Goal: Navigation & Orientation: Go to known website

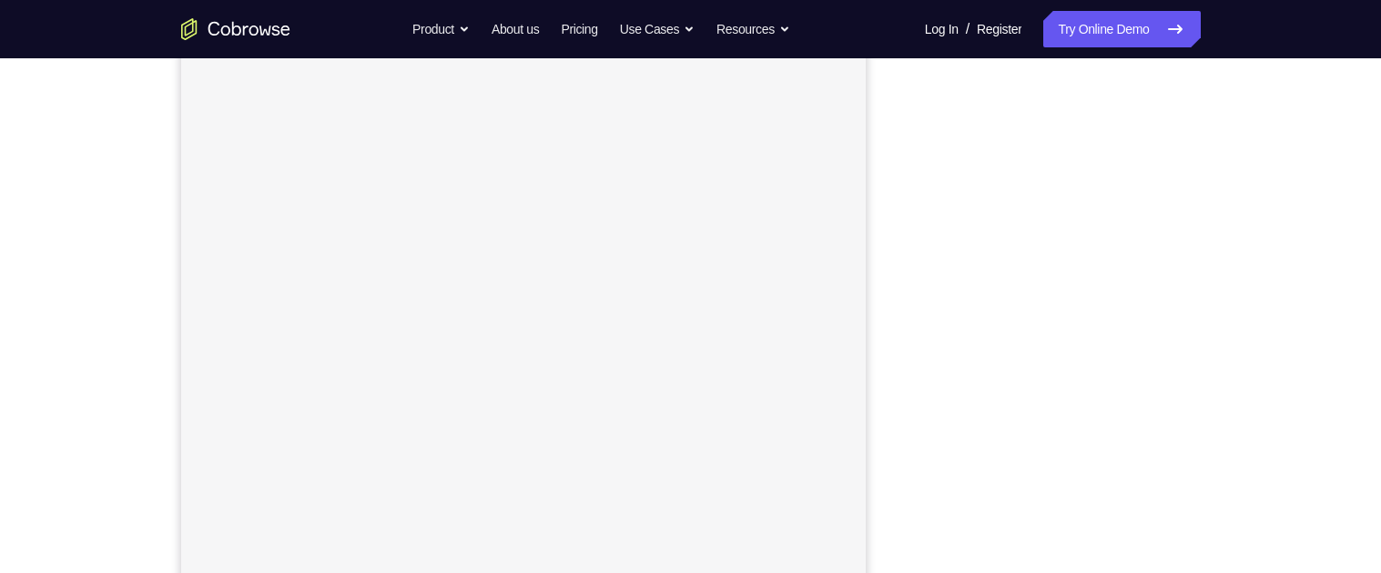
scroll to position [254, 0]
click at [1267, 360] on div "Your Support Agent Your Customer Web iOS Android Next Steps We’d be happy to gi…" at bounding box center [690, 404] width 1165 height 1201
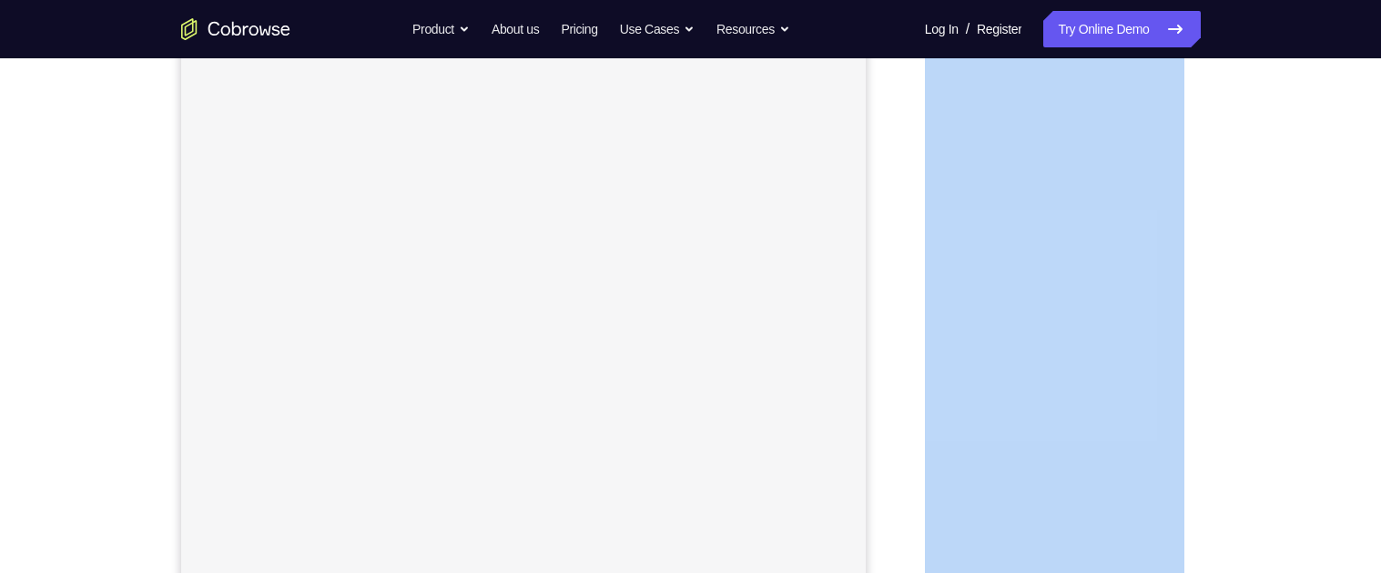
click at [1267, 360] on div "Your Support Agent Your Customer Web iOS Android Next Steps We’d be happy to gi…" at bounding box center [690, 404] width 1165 height 1201
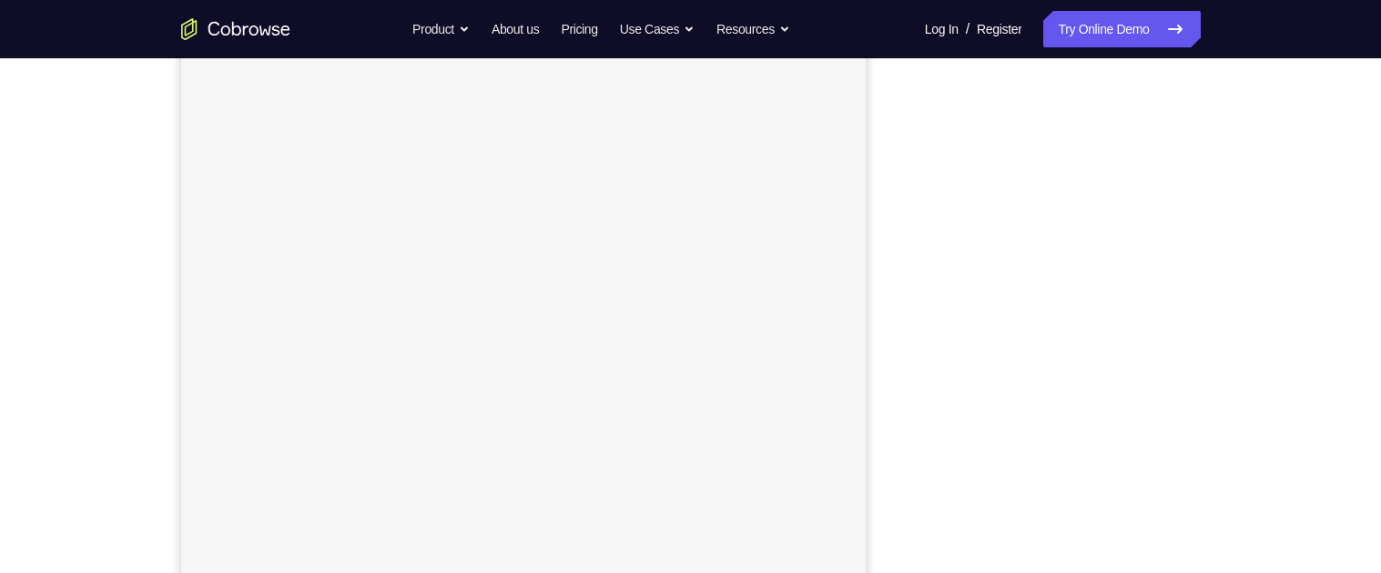
click at [1267, 360] on div "Your Support Agent Your Customer Web iOS Android Next Steps We’d be happy to gi…" at bounding box center [690, 404] width 1165 height 1201
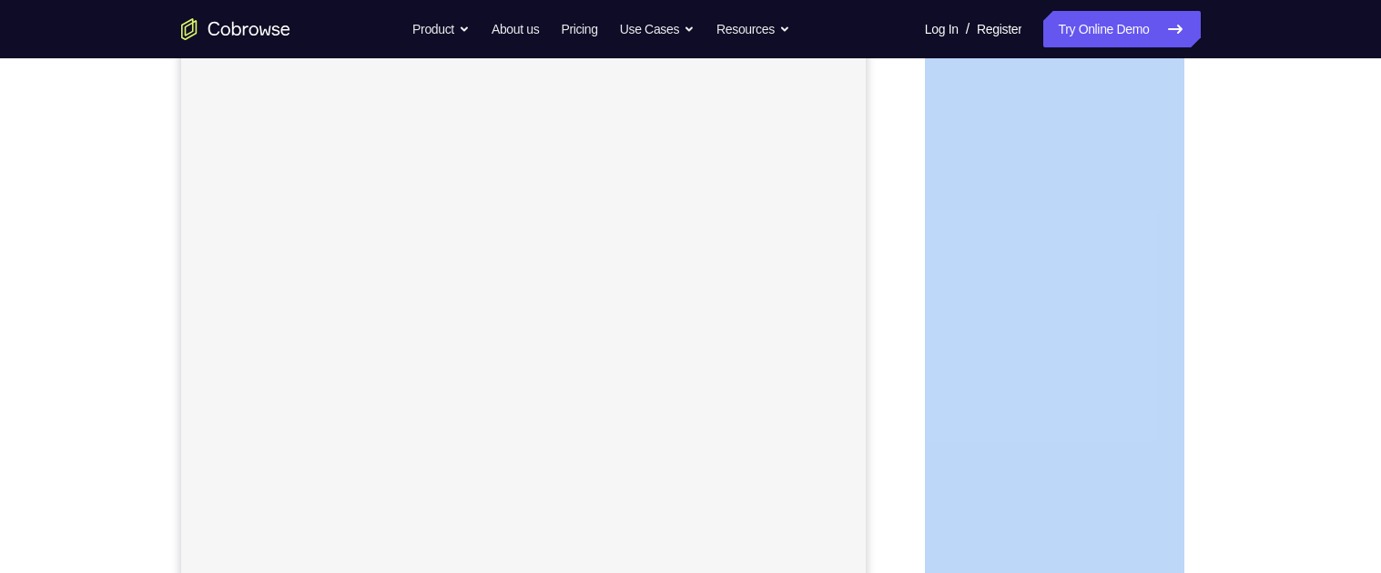
click at [1267, 360] on div "Your Support Agent Your Customer Web iOS Android Next Steps We’d be happy to gi…" at bounding box center [690, 404] width 1165 height 1201
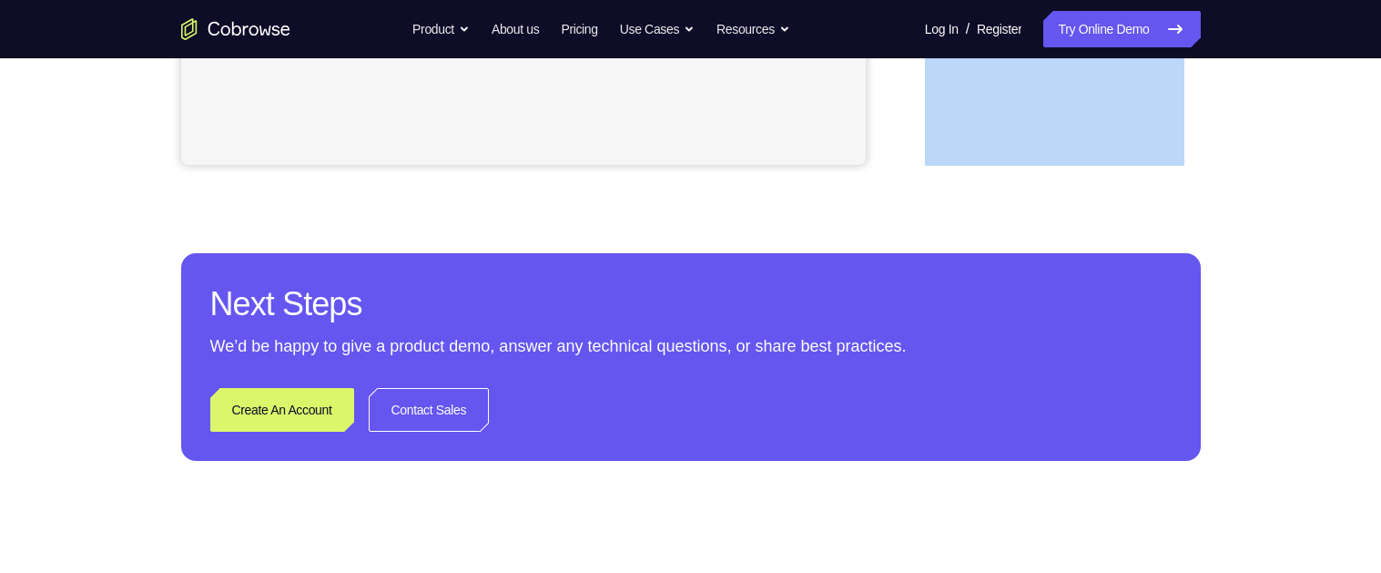
scroll to position [564, 0]
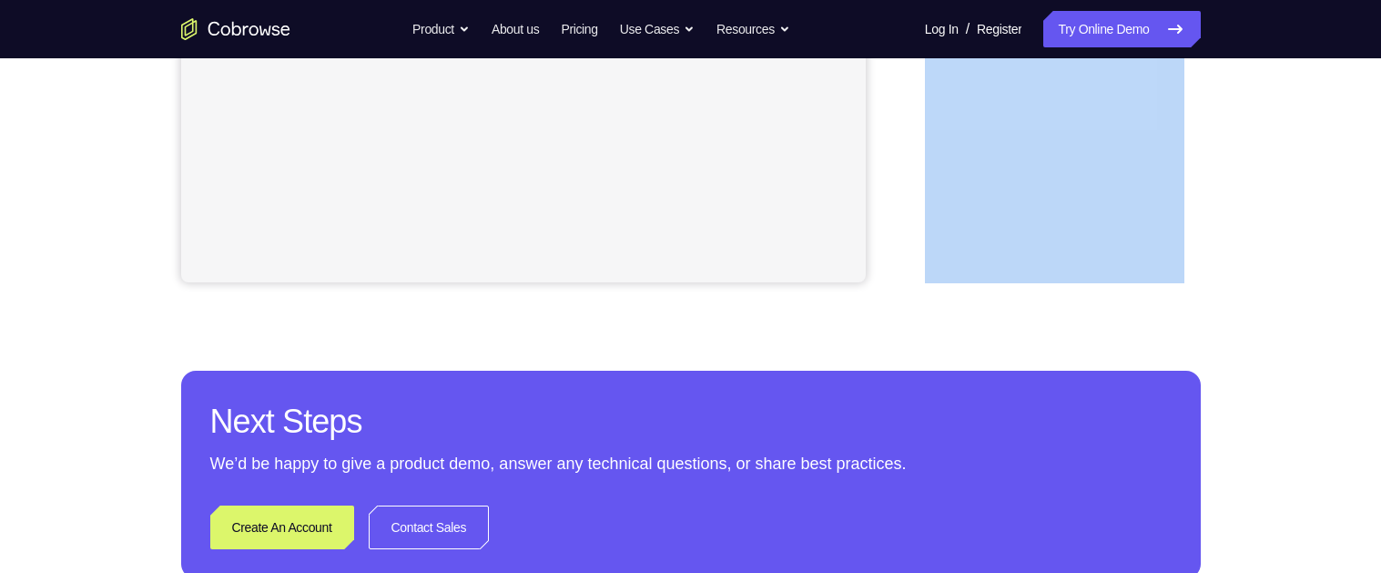
click at [899, 285] on div "Your Support Agent Your Customer Web iOS Android Next Steps We’d be happy to gi…" at bounding box center [690, 94] width 1165 height 1201
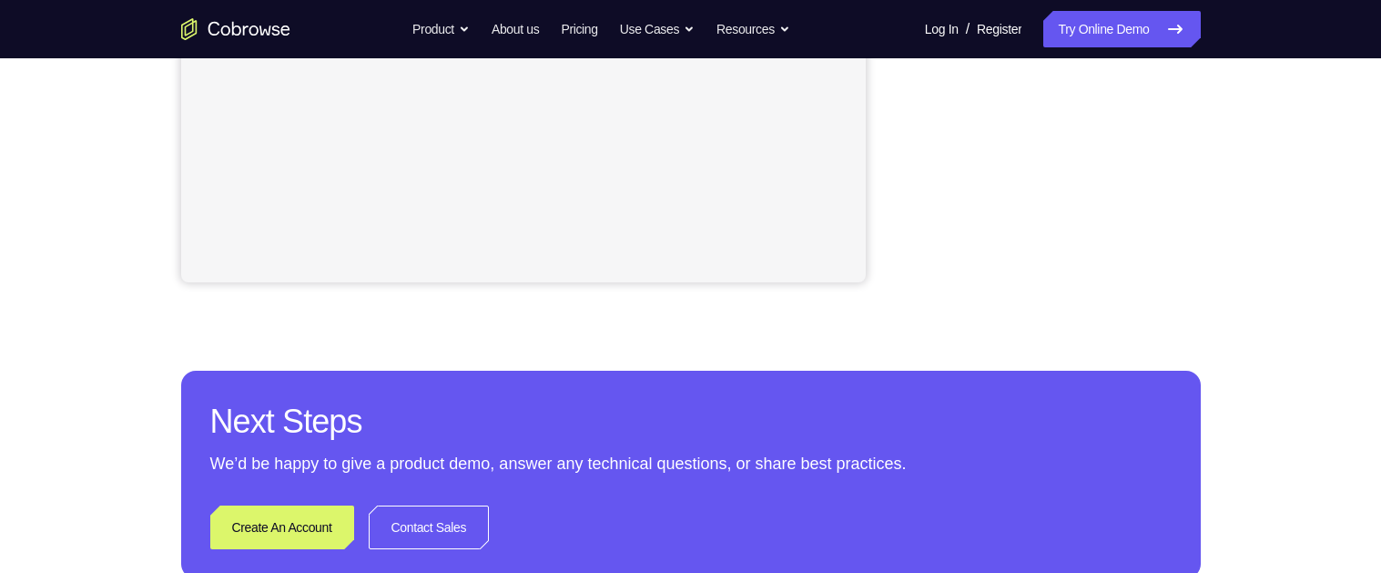
click at [915, 324] on div "Your Support Agent Your Customer Web iOS Android Next Steps We’d be happy to gi…" at bounding box center [690, 94] width 1165 height 1201
click at [924, 322] on div "Your Support Agent Your Customer Web iOS Android Next Steps We’d be happy to gi…" at bounding box center [690, 94] width 1165 height 1201
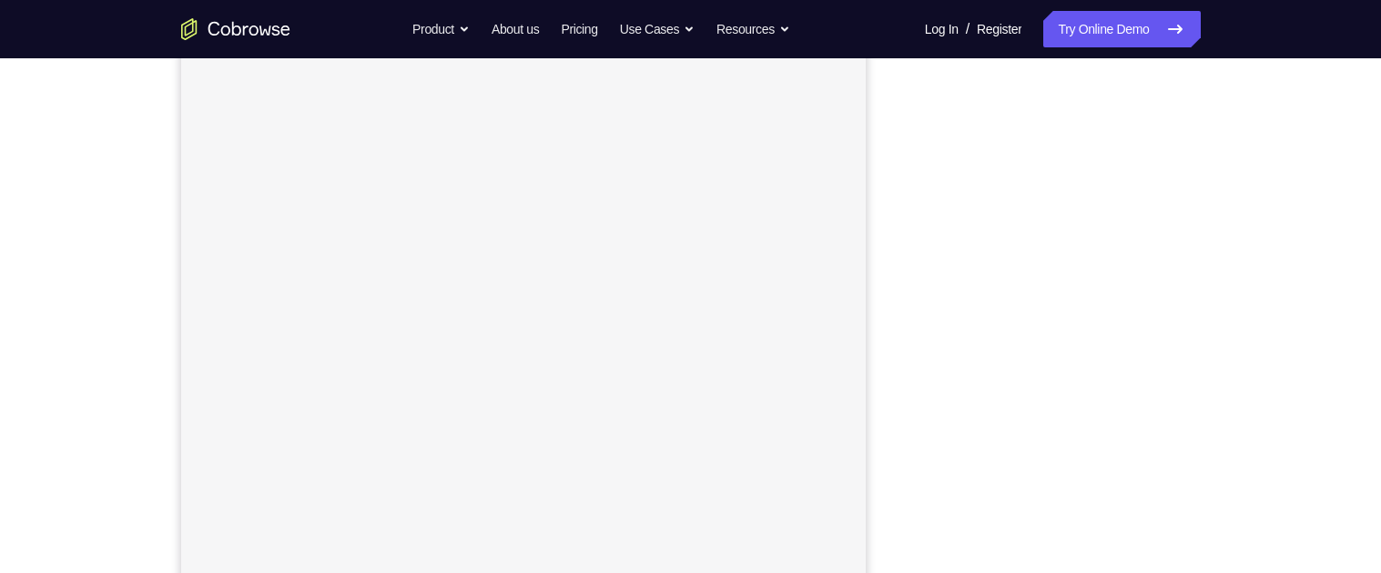
scroll to position [252, 0]
click at [910, 210] on div at bounding box center [1054, 316] width 291 height 560
click at [900, 267] on div "Your Support Agent Your Customer Web iOS Android" at bounding box center [691, 259] width 1020 height 673
click at [907, 264] on div "Your Support Agent Your Customer Web iOS Android" at bounding box center [691, 259] width 1020 height 673
click at [892, 205] on div "Your Support Agent Your Customer Web iOS Android" at bounding box center [691, 259] width 1020 height 673
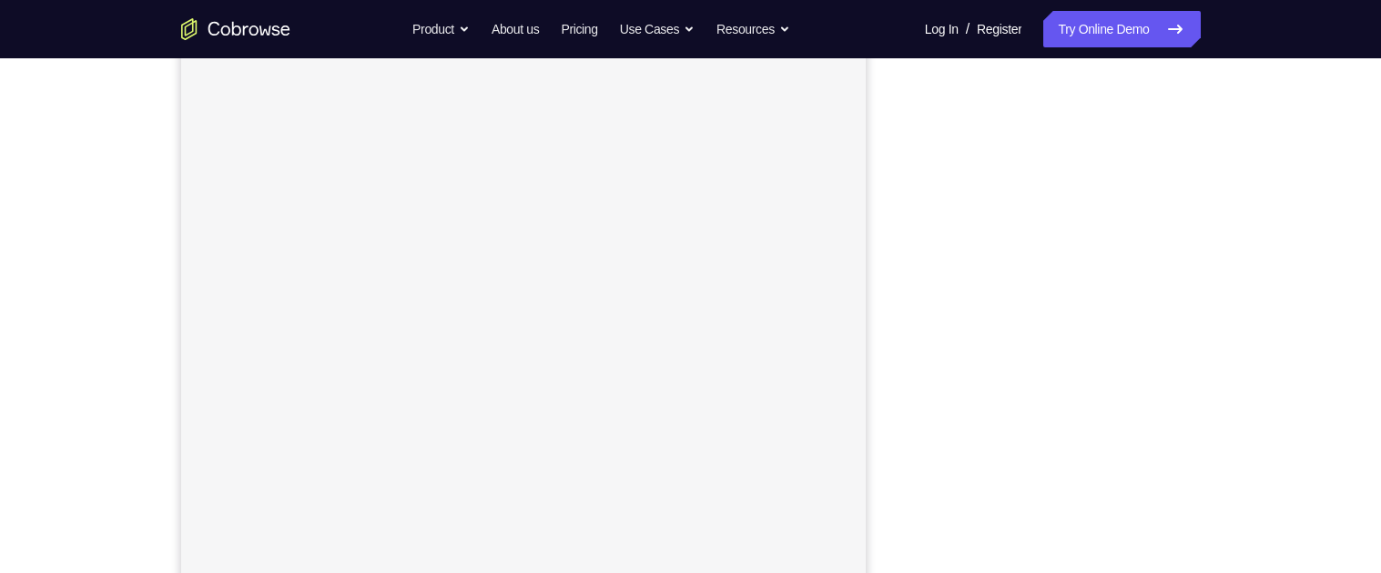
click at [890, 198] on div "Your Support Agent Your Customer Web iOS Android" at bounding box center [691, 259] width 1020 height 673
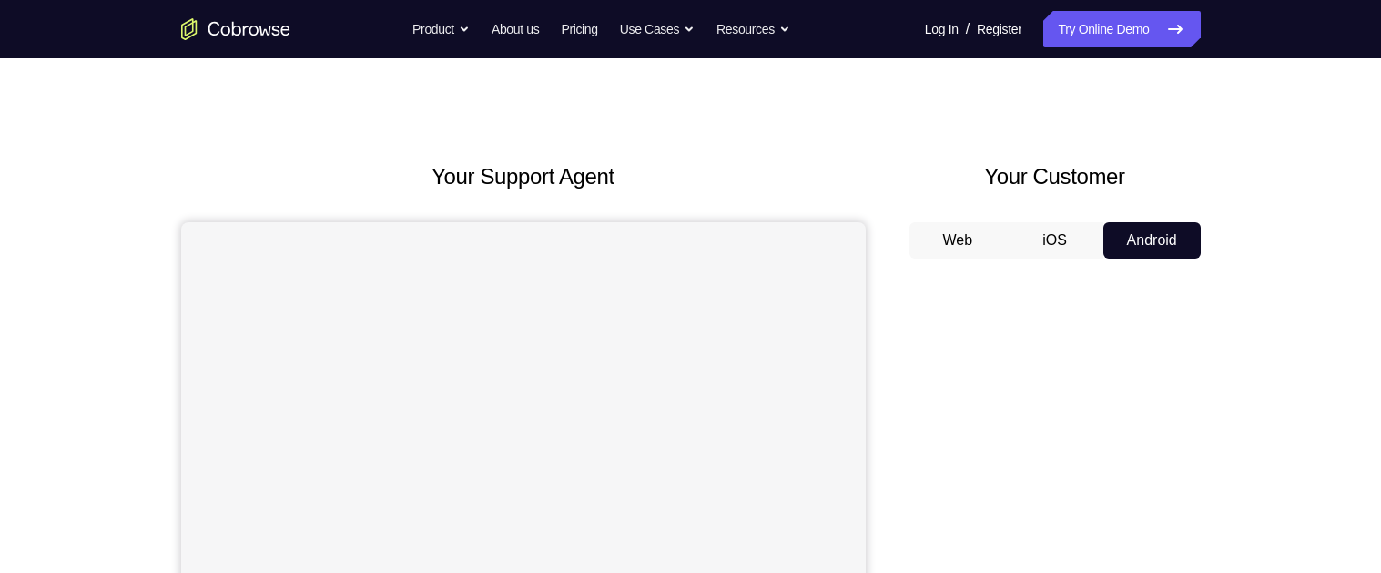
scroll to position [0, 0]
